Goal: Transaction & Acquisition: Purchase product/service

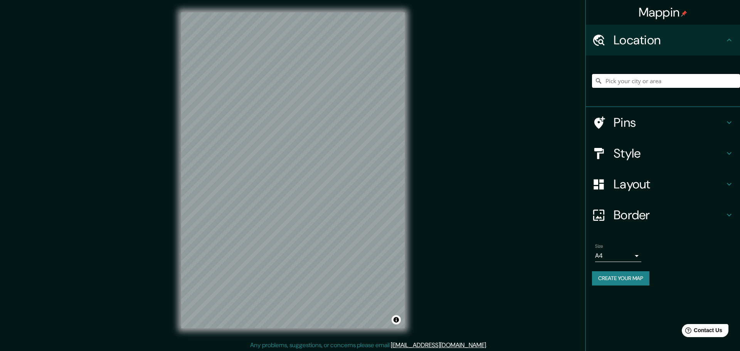
click at [636, 74] on input "Pick your city or area" at bounding box center [666, 81] width 148 height 14
click at [689, 75] on input "[PERSON_NAME], 21913 [GEOGRAPHIC_DATA], [GEOGRAPHIC_DATA][US_STATE], [GEOGRAPHI…" at bounding box center [666, 81] width 148 height 14
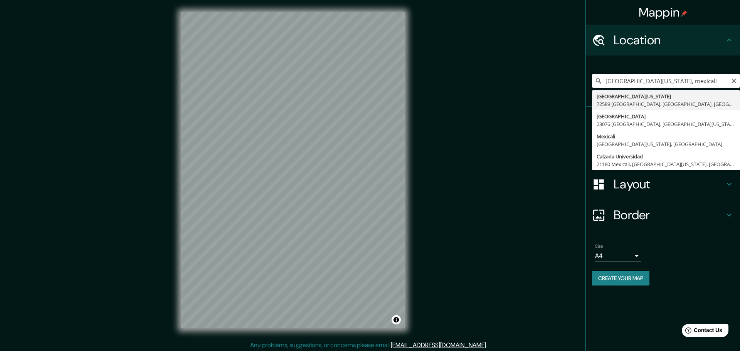
click at [674, 74] on input "[GEOGRAPHIC_DATA][US_STATE], mexicali" at bounding box center [666, 81] width 148 height 14
paste input "[GEOGRAPHIC_DATA]"
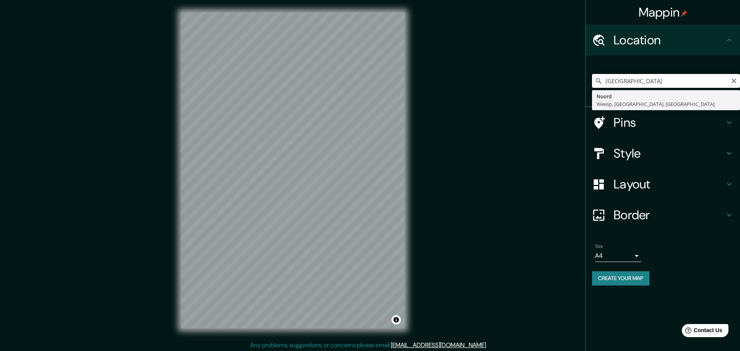
type input "Noord, [GEOGRAPHIC_DATA], [GEOGRAPHIC_DATA], [GEOGRAPHIC_DATA]"
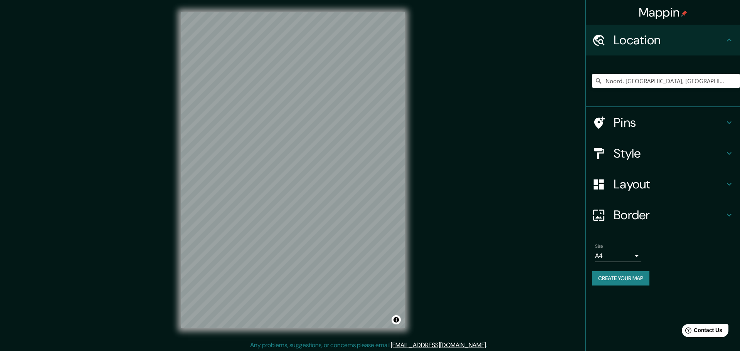
click at [697, 74] on input "Noord, [GEOGRAPHIC_DATA], [GEOGRAPHIC_DATA], [GEOGRAPHIC_DATA]" at bounding box center [666, 81] width 148 height 14
paste input "[GEOGRAPHIC_DATA]"
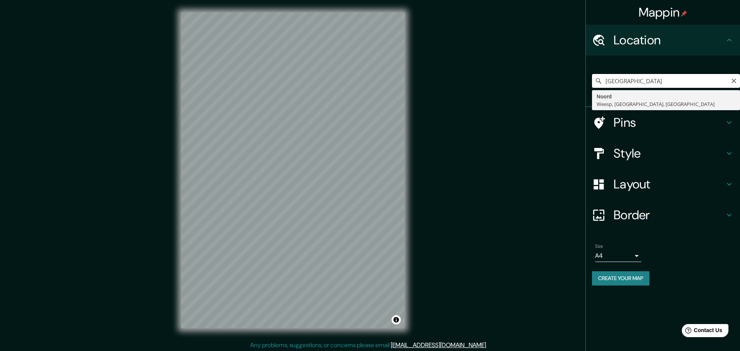
click at [697, 74] on input "[GEOGRAPHIC_DATA]" at bounding box center [666, 81] width 148 height 14
type input "[GEOGRAPHIC_DATA]"
click at [527, 121] on div "Mappin Location [GEOGRAPHIC_DATA] [GEOGRAPHIC_DATA], [GEOGRAPHIC_DATA], [GEOGRA…" at bounding box center [370, 176] width 740 height 353
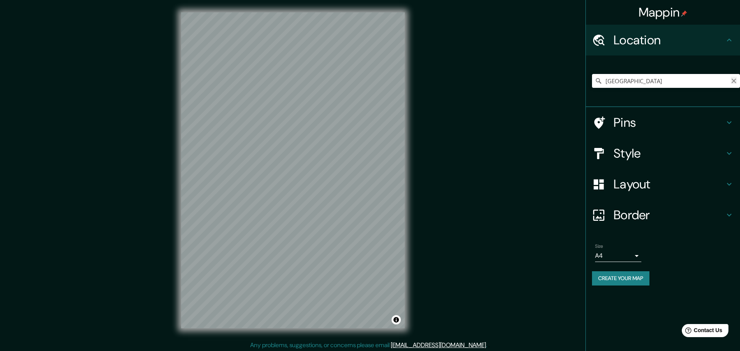
click at [733, 79] on icon "Clear" at bounding box center [734, 81] width 5 height 5
click at [658, 74] on input "Pick your city or area" at bounding box center [666, 81] width 148 height 14
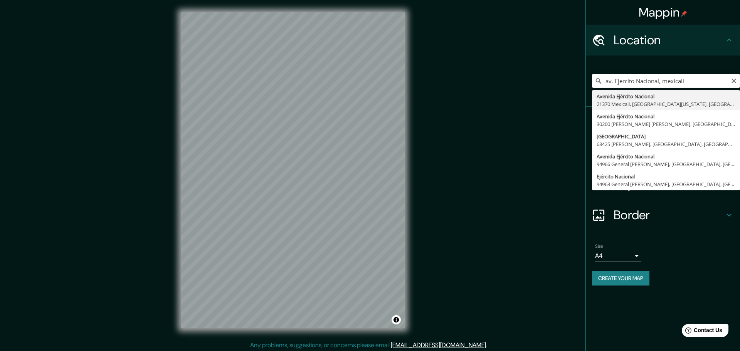
type input "[GEOGRAPHIC_DATA], 21370 Mexicali, [GEOGRAPHIC_DATA][US_STATE], [GEOGRAPHIC_DAT…"
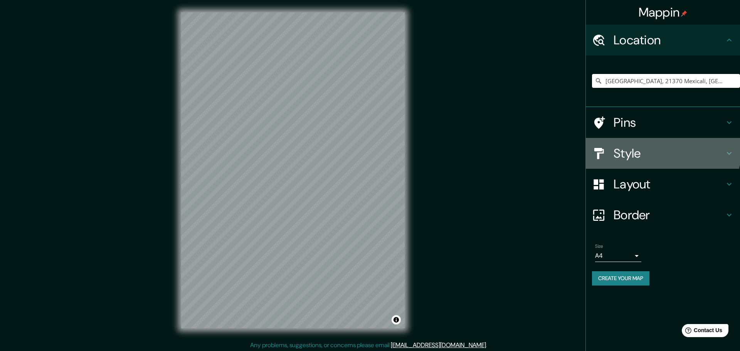
click at [642, 146] on h4 "Style" at bounding box center [669, 153] width 111 height 15
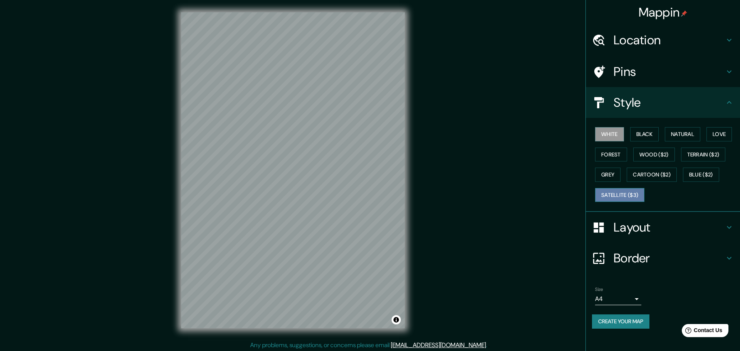
click at [620, 188] on button "Satellite ($3)" at bounding box center [619, 195] width 49 height 14
click at [606, 127] on button "White" at bounding box center [609, 134] width 29 height 14
click at [609, 168] on button "Grey" at bounding box center [607, 175] width 25 height 14
click at [640, 127] on button "Black" at bounding box center [644, 134] width 29 height 14
click at [690, 124] on div "White Black Natural Love Forest Wood ($2) Terrain ($2) Grey Cartoon ($2) Blue (…" at bounding box center [666, 164] width 148 height 81
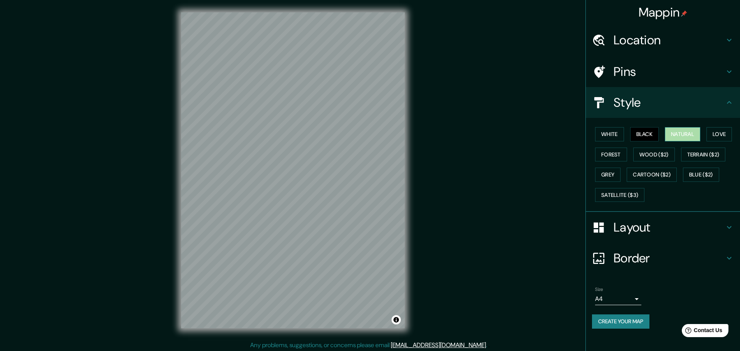
click at [686, 127] on button "Natural" at bounding box center [682, 134] width 35 height 14
click at [617, 148] on button "Forest" at bounding box center [611, 155] width 32 height 14
click at [707, 127] on button "Love" at bounding box center [719, 134] width 25 height 14
click at [656, 220] on h4 "Layout" at bounding box center [669, 227] width 111 height 15
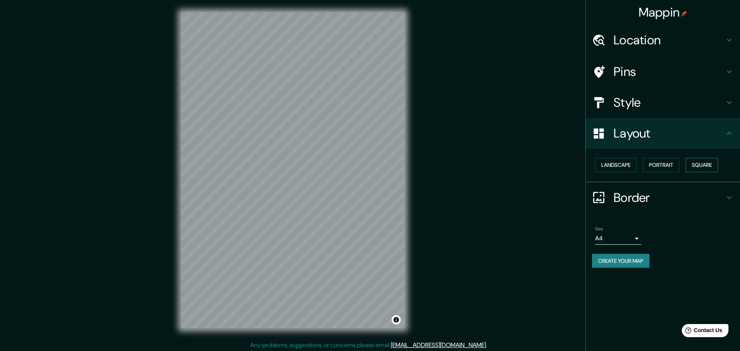
click at [690, 158] on button "Square" at bounding box center [702, 165] width 32 height 14
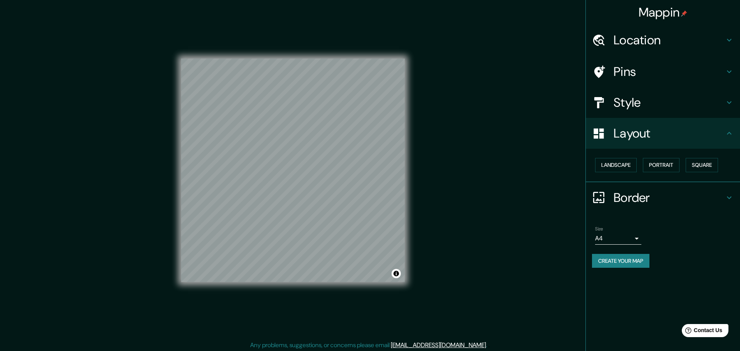
click at [675, 190] on h4 "Border" at bounding box center [669, 197] width 111 height 15
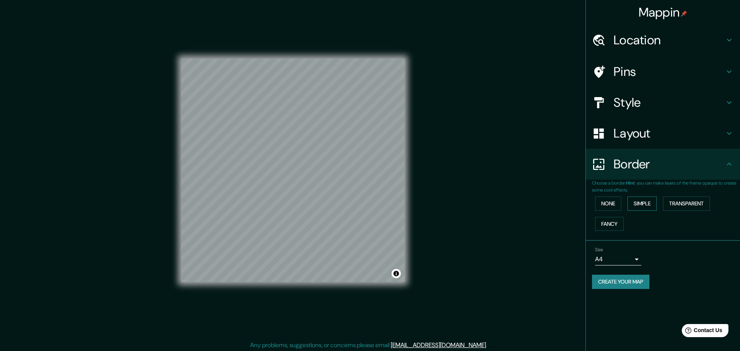
click at [639, 197] on button "Simple" at bounding box center [642, 204] width 29 height 14
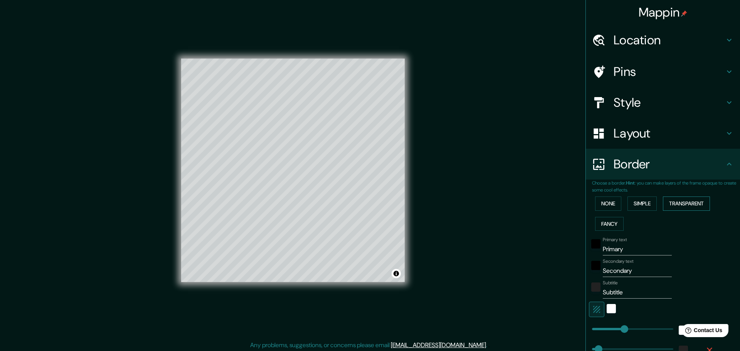
click at [675, 197] on button "Transparent" at bounding box center [686, 204] width 47 height 14
click at [624, 217] on button "Fancy" at bounding box center [609, 224] width 29 height 14
click at [612, 197] on button "None" at bounding box center [608, 204] width 26 height 14
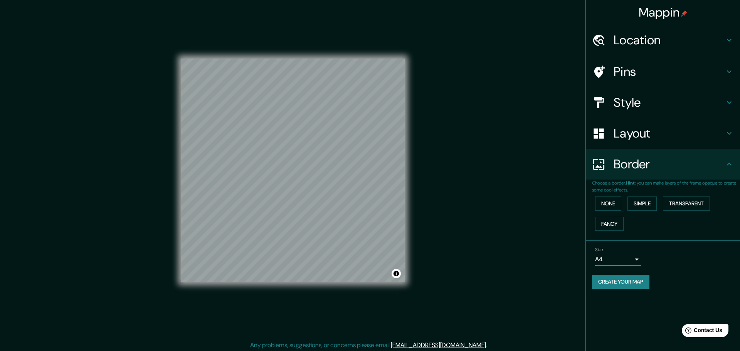
click at [659, 149] on div "Border" at bounding box center [663, 164] width 154 height 31
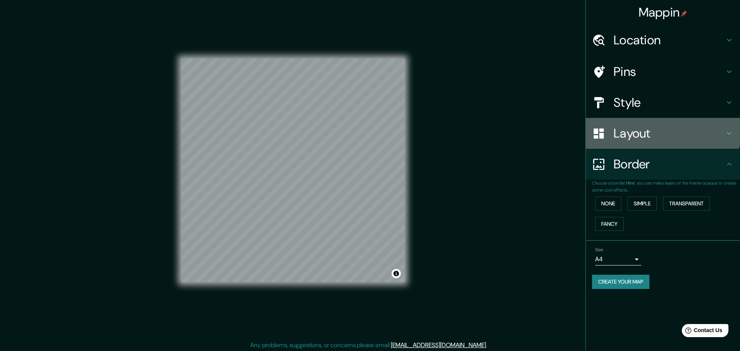
click at [648, 126] on h4 "Layout" at bounding box center [669, 133] width 111 height 15
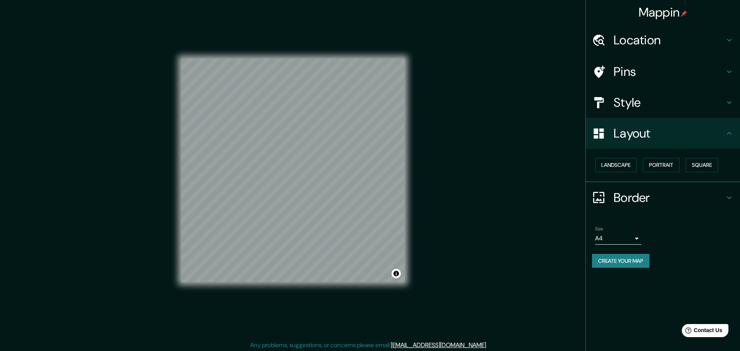
click at [644, 91] on div "Style" at bounding box center [663, 102] width 154 height 31
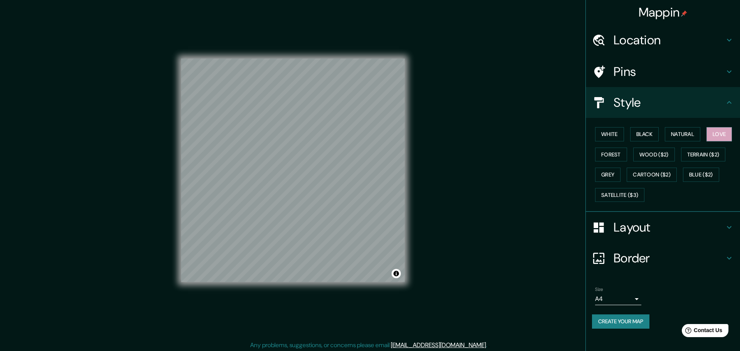
click at [668, 65] on h4 "Pins" at bounding box center [669, 71] width 111 height 15
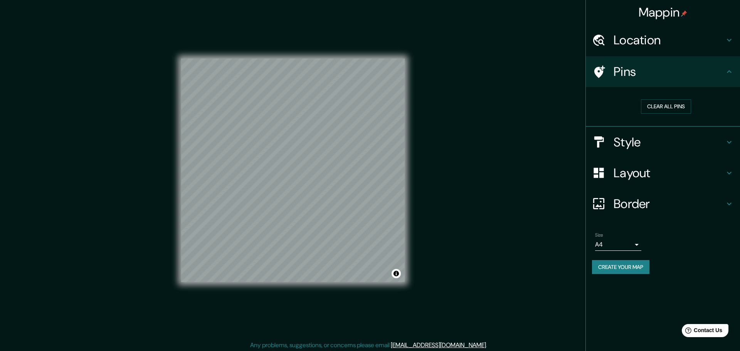
click at [651, 38] on h4 "Location" at bounding box center [669, 39] width 111 height 15
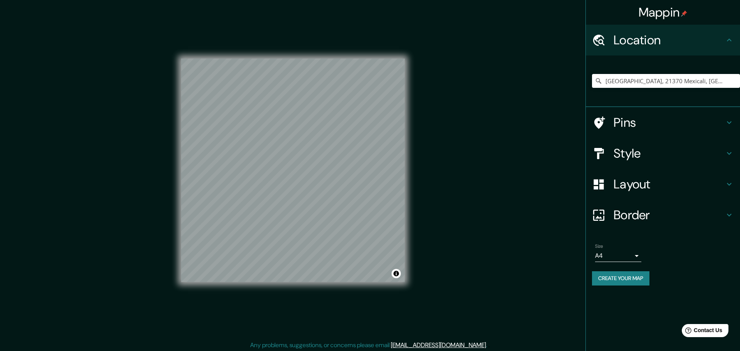
click at [651, 38] on h4 "Location" at bounding box center [669, 39] width 111 height 15
click at [624, 215] on body "Mappin Location [GEOGRAPHIC_DATA], [GEOGRAPHIC_DATA][US_STATE], [GEOGRAPHIC_DAT…" at bounding box center [370, 175] width 740 height 351
click at [624, 215] on div at bounding box center [370, 175] width 740 height 351
click at [631, 271] on button "Create your map" at bounding box center [620, 278] width 57 height 14
